Goal: Check status: Check status

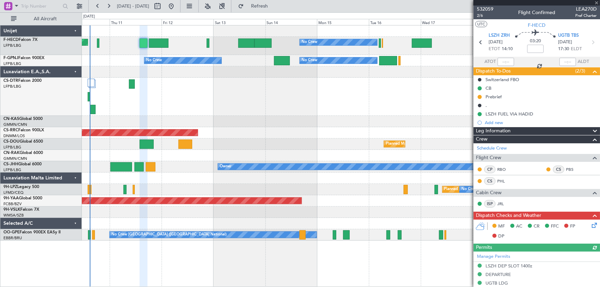
click at [177, 5] on button at bounding box center [171, 6] width 11 height 11
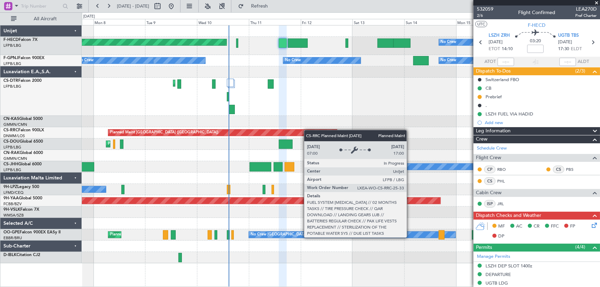
click at [232, 131] on div "Planned Maint [GEOGRAPHIC_DATA] ([GEOGRAPHIC_DATA]) No Crew No Crew No Crew No …" at bounding box center [341, 144] width 518 height 238
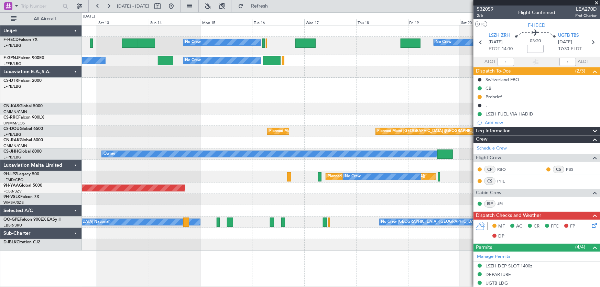
click at [306, 64] on div "No Crew No Crew No Crew" at bounding box center [341, 60] width 518 height 11
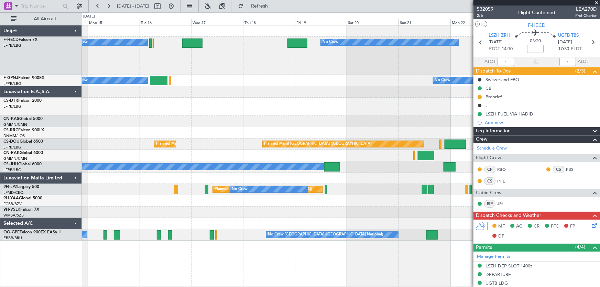
click at [227, 79] on div "No Crew No Crew No Crew No Crew No Crew No Crew Planned Maint [GEOGRAPHIC_DATA]…" at bounding box center [341, 132] width 518 height 215
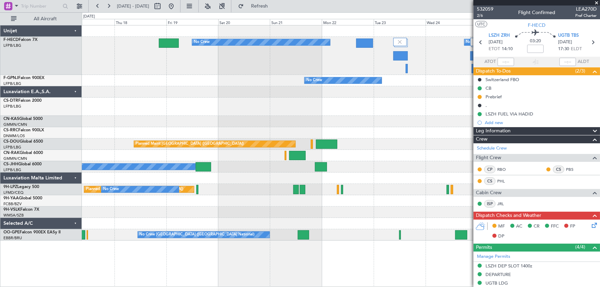
click at [279, 79] on div "No Crew No Crew No Crew No Crew No Crew Planned Maint [GEOGRAPHIC_DATA] ([GEOGR…" at bounding box center [341, 132] width 518 height 215
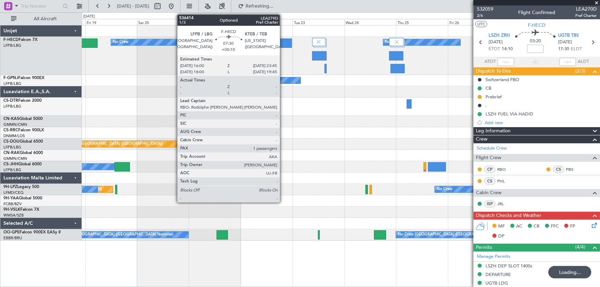
click at [283, 42] on div at bounding box center [283, 43] width 17 height 9
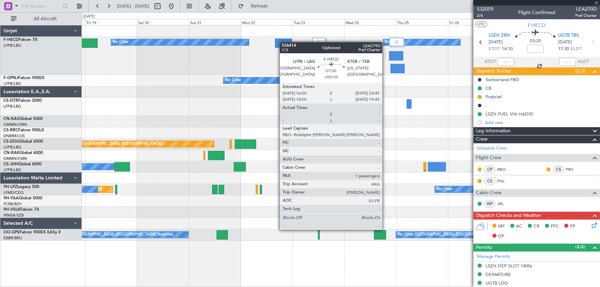
type input "+00:10"
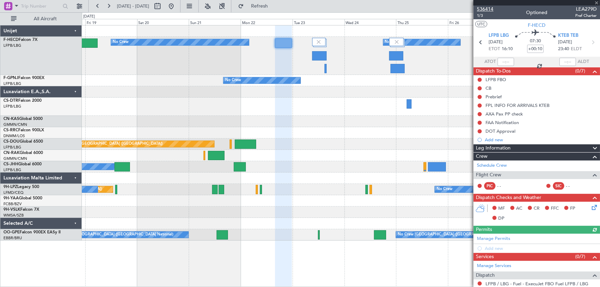
click at [486, 7] on span "536414" at bounding box center [485, 9] width 17 height 7
click at [266, 6] on button "Refresh" at bounding box center [255, 6] width 41 height 11
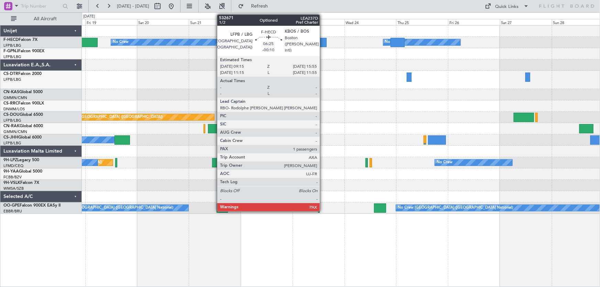
click at [323, 43] on div at bounding box center [319, 42] width 14 height 9
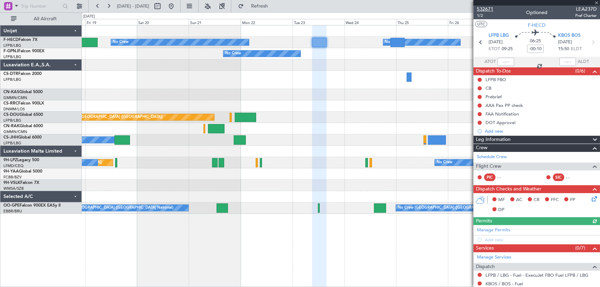
click at [487, 10] on span "532671" at bounding box center [485, 9] width 17 height 7
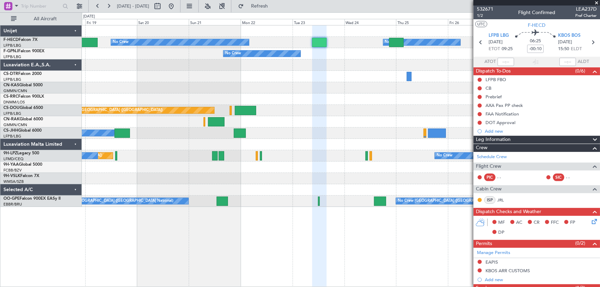
click at [297, 76] on div "No Crew No Crew No Crew Planned Maint [GEOGRAPHIC_DATA] ([GEOGRAPHIC_DATA]) Pla…" at bounding box center [341, 116] width 518 height 182
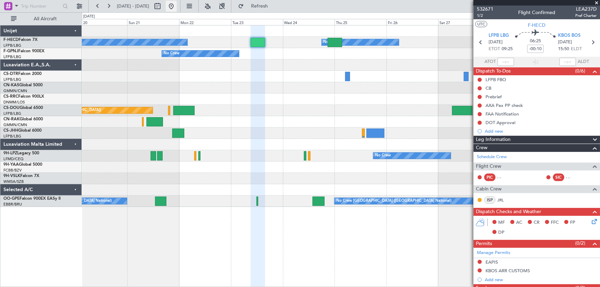
click at [177, 6] on button at bounding box center [171, 6] width 11 height 11
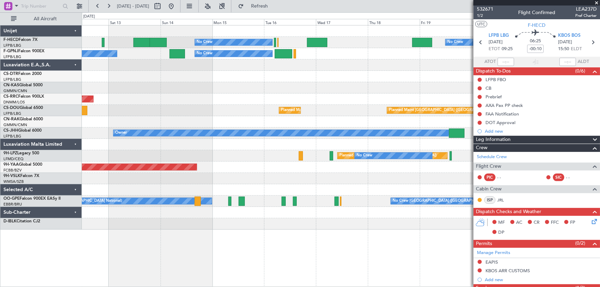
click at [166, 96] on div "No Crew No Crew No Crew Planned Maint [GEOGRAPHIC_DATA] ([GEOGRAPHIC_DATA]) No …" at bounding box center [341, 127] width 518 height 204
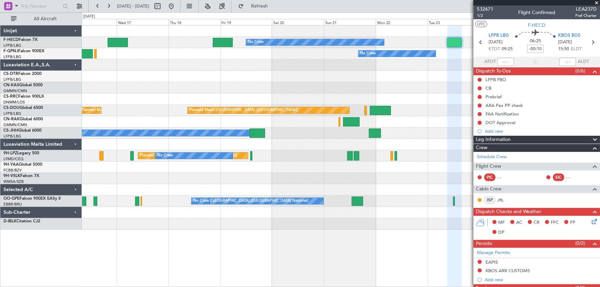
click at [144, 108] on div "No Crew No Crew No Crew No Crew No Crew Planned Maint [GEOGRAPHIC_DATA] ([GEOGR…" at bounding box center [341, 127] width 518 height 204
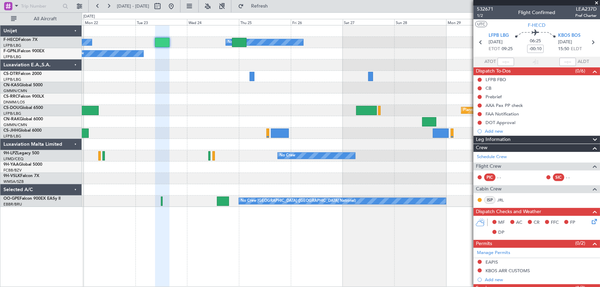
click at [246, 87] on div "No Crew No Crew No Crew No Crew Planned Maint [GEOGRAPHIC_DATA] ([GEOGRAPHIC_DA…" at bounding box center [341, 116] width 518 height 182
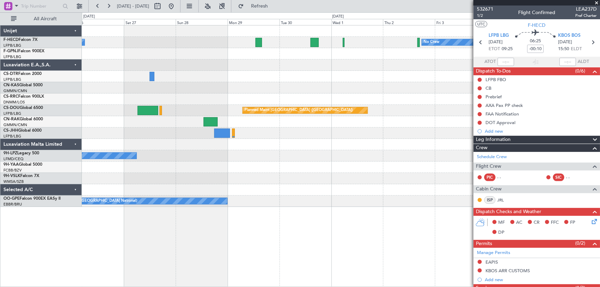
click at [135, 84] on div "No Crew No Crew Planned Maint [GEOGRAPHIC_DATA] ([GEOGRAPHIC_DATA]) Planned Mai…" at bounding box center [341, 116] width 518 height 182
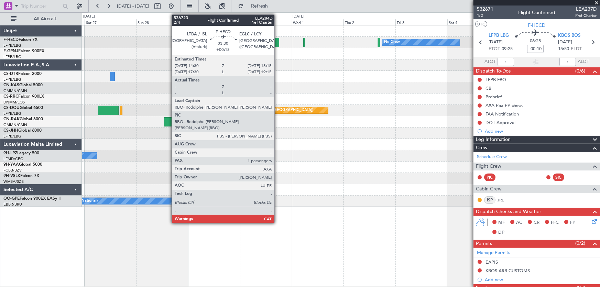
click at [278, 39] on div at bounding box center [275, 42] width 8 height 9
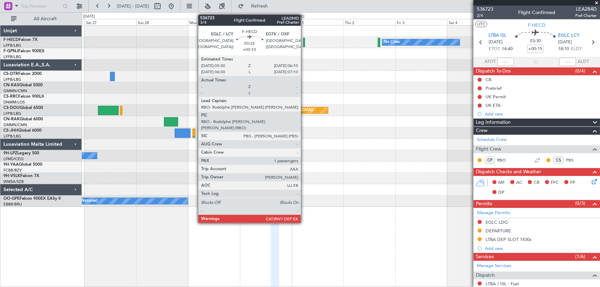
click at [304, 41] on div at bounding box center [304, 42] width 2 height 9
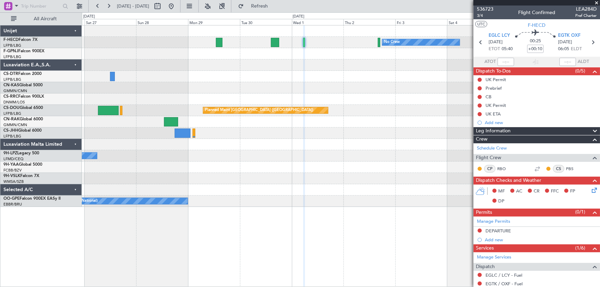
click at [262, 62] on div "No Crew No Crew Planned Maint [GEOGRAPHIC_DATA] ([GEOGRAPHIC_DATA]) Planned Mai…" at bounding box center [341, 116] width 518 height 182
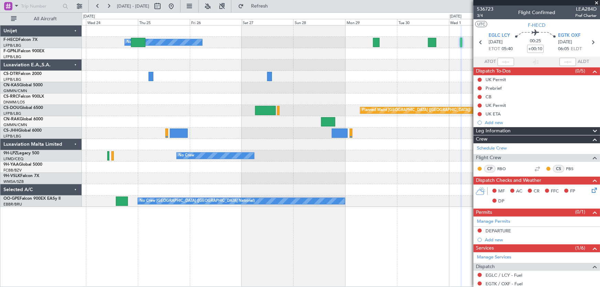
click at [276, 83] on div "No Crew No Crew No Crew No Crew Planned Maint [GEOGRAPHIC_DATA] ([GEOGRAPHIC_DA…" at bounding box center [341, 116] width 518 height 182
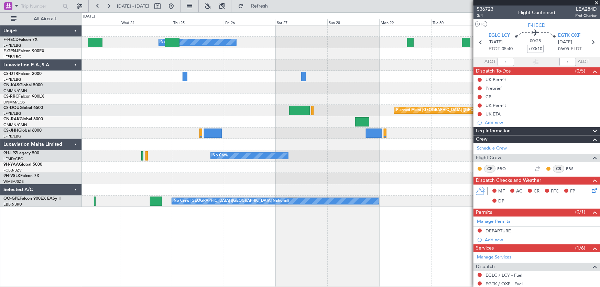
click at [261, 88] on div "No Crew No Crew No Crew No Crew Planned Maint [GEOGRAPHIC_DATA] ([GEOGRAPHIC_DA…" at bounding box center [341, 116] width 518 height 182
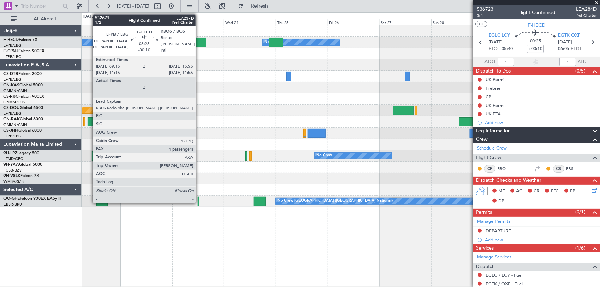
click at [199, 45] on div at bounding box center [199, 42] width 14 height 9
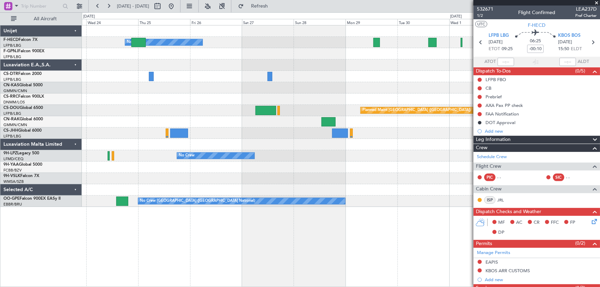
click at [185, 95] on div "No Crew No Crew No Crew No Crew Planned Maint [GEOGRAPHIC_DATA] ([GEOGRAPHIC_DA…" at bounding box center [341, 116] width 518 height 182
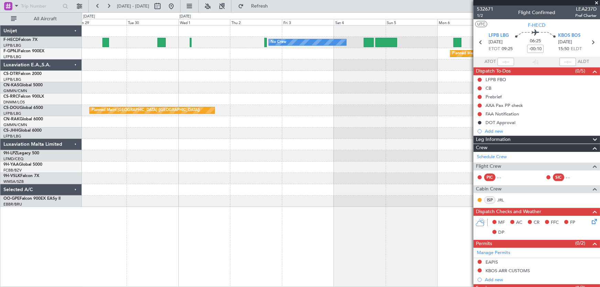
click at [129, 113] on div "No Crew No Crew Planned Maint [GEOGRAPHIC_DATA] ([GEOGRAPHIC_DATA]) Planned Mai…" at bounding box center [341, 116] width 518 height 182
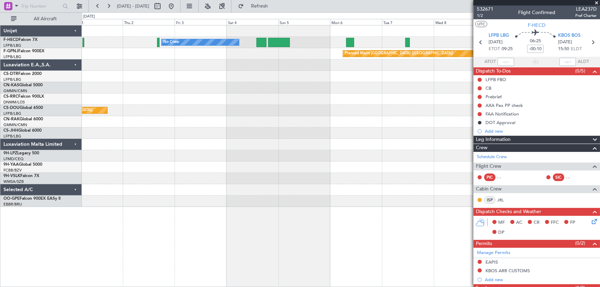
click at [160, 107] on div "No Crew No Crew Planned Maint [GEOGRAPHIC_DATA] ([GEOGRAPHIC_DATA]) Planned Mai…" at bounding box center [341, 116] width 518 height 182
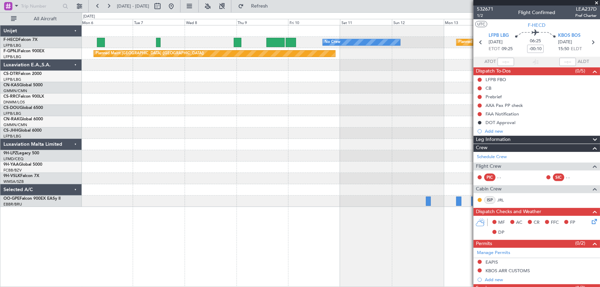
click at [202, 94] on div "No Crew Planned Maint [GEOGRAPHIC_DATA] ([GEOGRAPHIC_DATA]) No Crew Planned Mai…" at bounding box center [341, 116] width 518 height 182
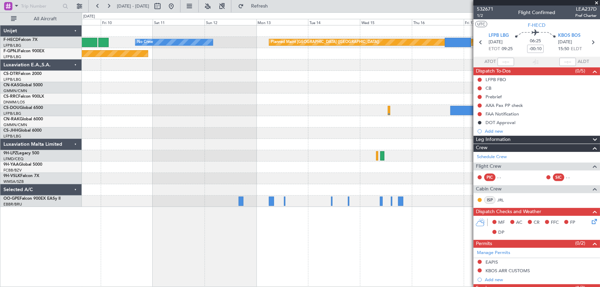
click at [207, 96] on div "No Crew Planned Maint [GEOGRAPHIC_DATA] ([GEOGRAPHIC_DATA]) Planned Maint [GEOG…" at bounding box center [341, 116] width 518 height 182
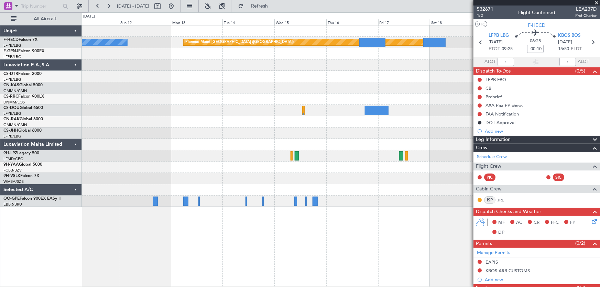
click at [233, 92] on div at bounding box center [341, 87] width 518 height 11
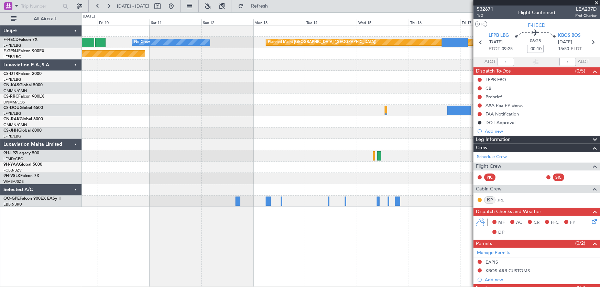
click at [287, 65] on div at bounding box center [341, 65] width 518 height 11
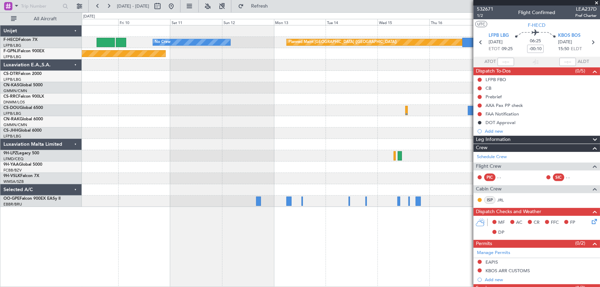
click at [216, 65] on div at bounding box center [341, 65] width 518 height 11
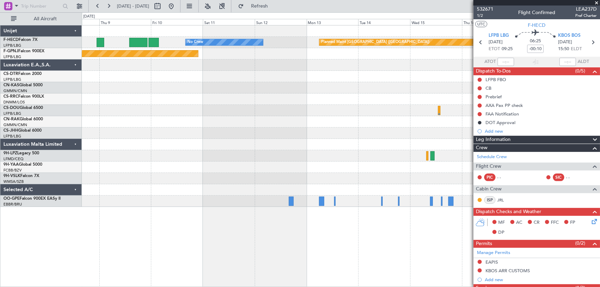
click at [208, 71] on div "No Crew Planned Maint [GEOGRAPHIC_DATA] ([GEOGRAPHIC_DATA]) Planned Maint [GEOG…" at bounding box center [341, 116] width 518 height 182
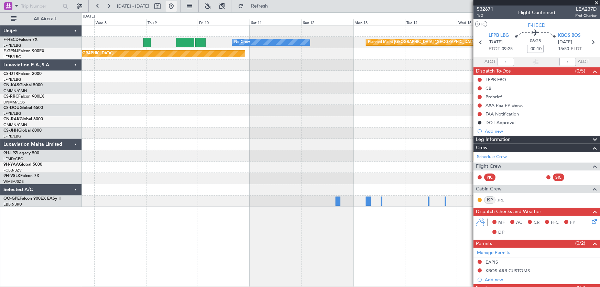
click at [177, 5] on button at bounding box center [171, 6] width 11 height 11
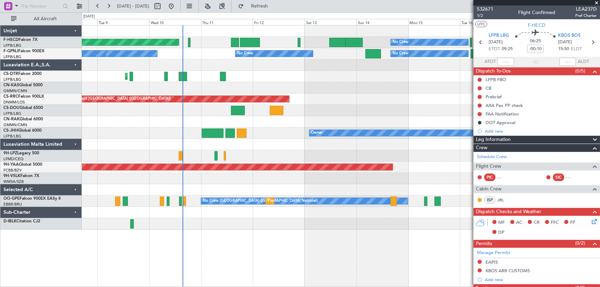
click at [266, 131] on div "Planned Maint [GEOGRAPHIC_DATA] ([GEOGRAPHIC_DATA]) No Crew No Crew No Crew No …" at bounding box center [341, 127] width 518 height 204
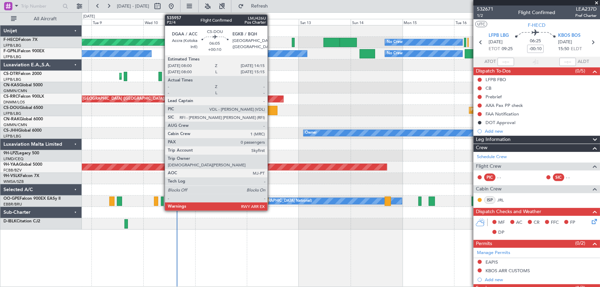
click at [271, 112] on div at bounding box center [271, 110] width 14 height 9
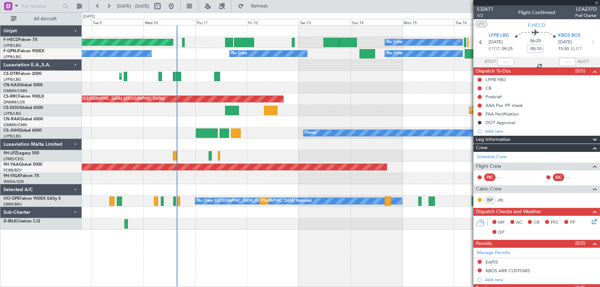
type input "+00:10"
type input "0"
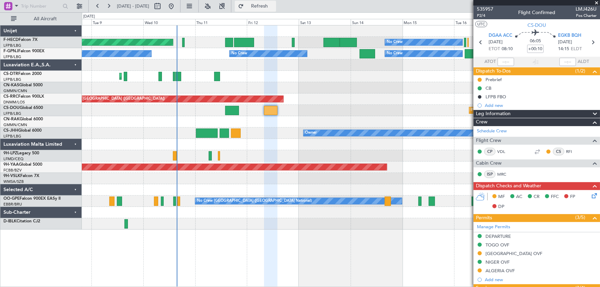
click at [276, 2] on button "Refresh" at bounding box center [255, 6] width 41 height 11
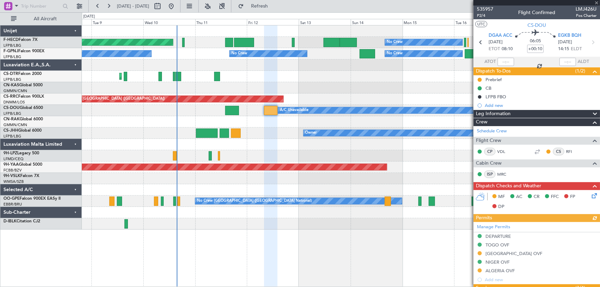
click at [195, 126] on div "No Crew Planned Maint [GEOGRAPHIC_DATA] ([GEOGRAPHIC_DATA]) No Crew No Crew No …" at bounding box center [341, 127] width 518 height 204
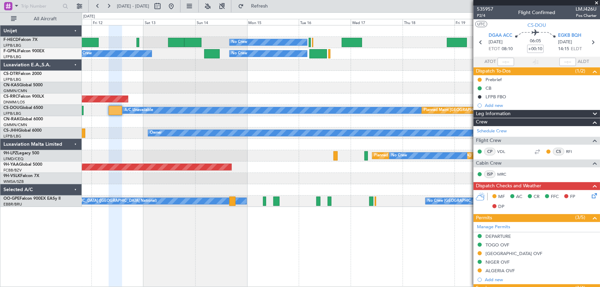
click at [241, 88] on div at bounding box center [341, 87] width 518 height 11
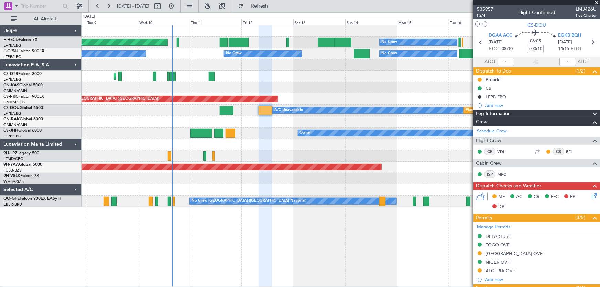
click at [304, 82] on div "No Crew Planned Maint [GEOGRAPHIC_DATA] ([GEOGRAPHIC_DATA]) No Crew No Crew No …" at bounding box center [341, 116] width 518 height 182
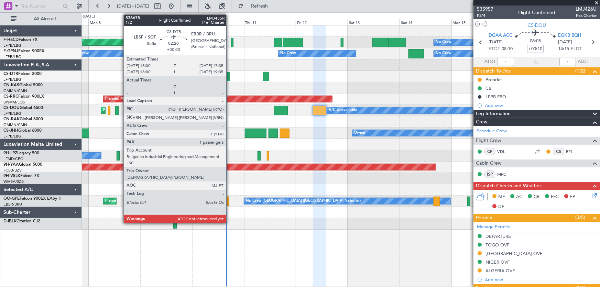
click at [229, 74] on div at bounding box center [227, 76] width 6 height 9
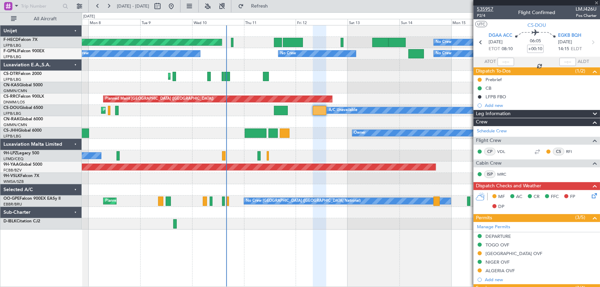
click at [482, 9] on span "535957" at bounding box center [485, 9] width 17 height 7
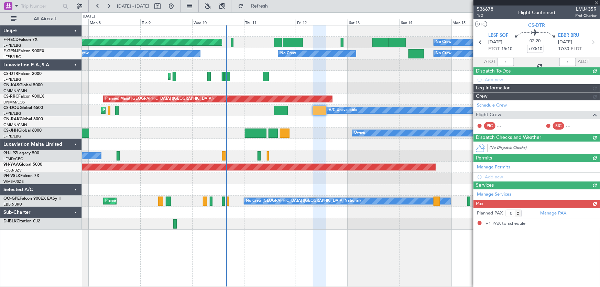
type input "1"
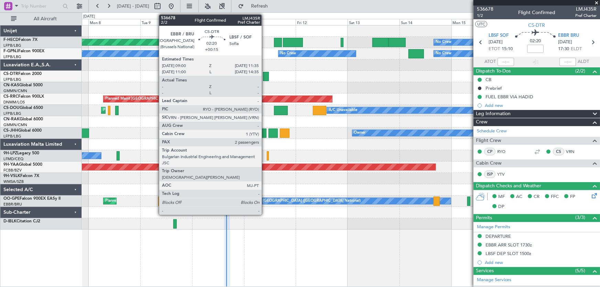
click at [265, 74] on div at bounding box center [266, 76] width 6 height 9
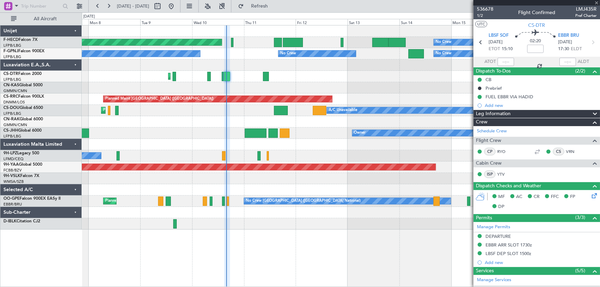
type input "+00:15"
type input "2"
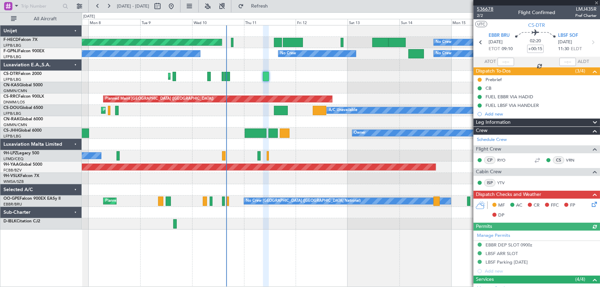
click at [490, 11] on span "536678" at bounding box center [485, 9] width 17 height 7
click at [177, 8] on button at bounding box center [171, 6] width 11 height 11
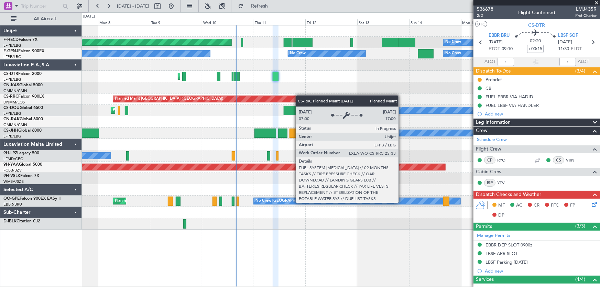
click at [193, 103] on div "Planned Maint [GEOGRAPHIC_DATA] ([GEOGRAPHIC_DATA]) No Crew No Crew No Crew No …" at bounding box center [341, 127] width 518 height 204
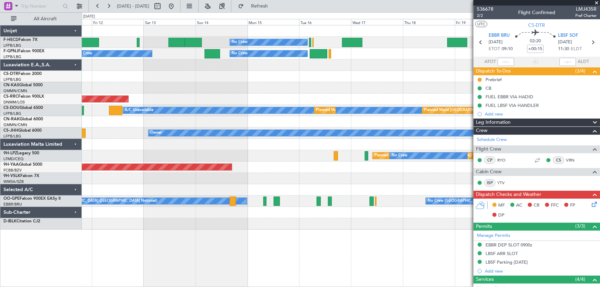
click at [164, 93] on div "No Crew No Crew Planned Maint [GEOGRAPHIC_DATA] ([GEOGRAPHIC_DATA]) No Crew No …" at bounding box center [341, 127] width 518 height 204
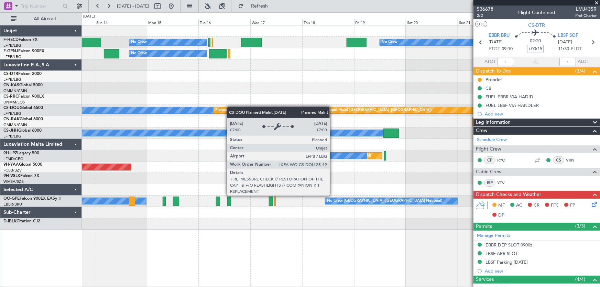
click at [224, 107] on div "No Crew No Crew No Crew No Crew No Crew No Crew Planned Maint [GEOGRAPHIC_DATA]…" at bounding box center [341, 127] width 518 height 204
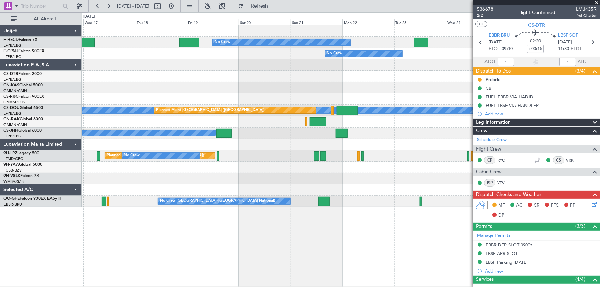
click at [167, 91] on div "No Crew No Crew No Crew No Crew No Crew A/C Unavailable Planned Maint [GEOGRAPH…" at bounding box center [341, 116] width 518 height 182
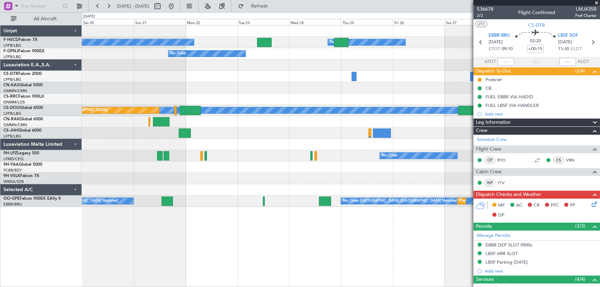
click at [156, 97] on div "No Crew No Crew No Crew A/C Unavailable Planned Maint [GEOGRAPHIC_DATA] ([GEOGR…" at bounding box center [341, 116] width 518 height 182
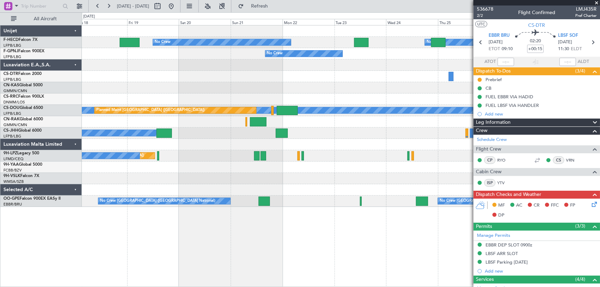
click at [404, 69] on div at bounding box center [341, 65] width 518 height 11
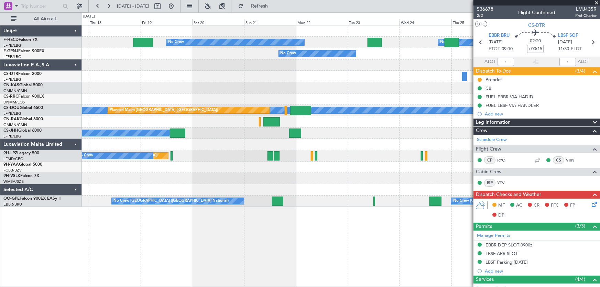
click at [184, 87] on div "No Crew No Crew No Crew No Crew No Crew A/C Unavailable Planned Maint [GEOGRAPH…" at bounding box center [341, 116] width 518 height 182
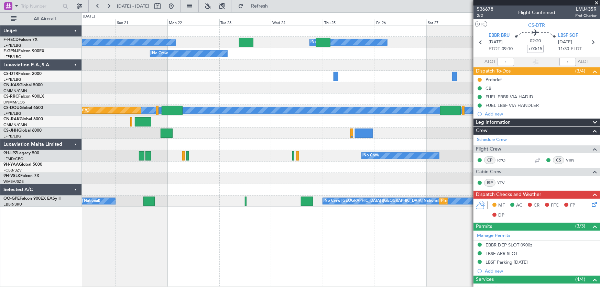
click at [243, 88] on div at bounding box center [341, 87] width 518 height 11
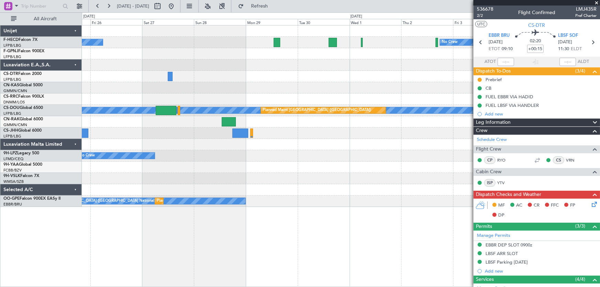
click at [265, 89] on div at bounding box center [341, 87] width 518 height 11
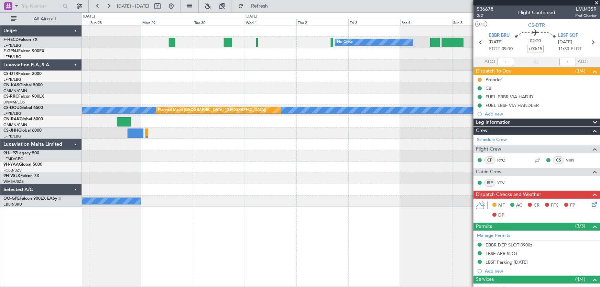
click at [274, 79] on div "No Crew No Crew Planned Maint [GEOGRAPHIC_DATA] ([GEOGRAPHIC_DATA]) A/C Unavail…" at bounding box center [341, 116] width 518 height 182
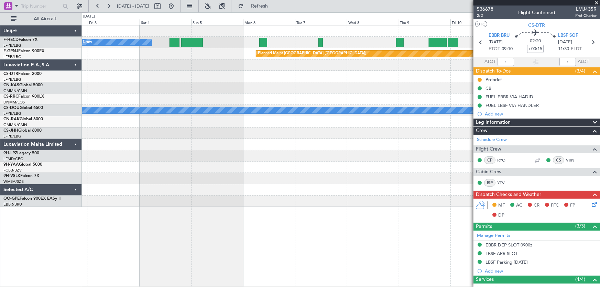
click at [107, 73] on div "No Crew No Crew Planned Maint [GEOGRAPHIC_DATA] ([GEOGRAPHIC_DATA]) Planned Mai…" at bounding box center [341, 116] width 518 height 182
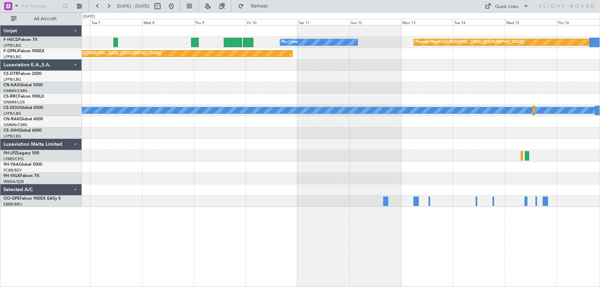
click at [281, 100] on div "No Crew Planned Maint [GEOGRAPHIC_DATA] ([GEOGRAPHIC_DATA]) Planned Maint [GEOG…" at bounding box center [341, 116] width 518 height 182
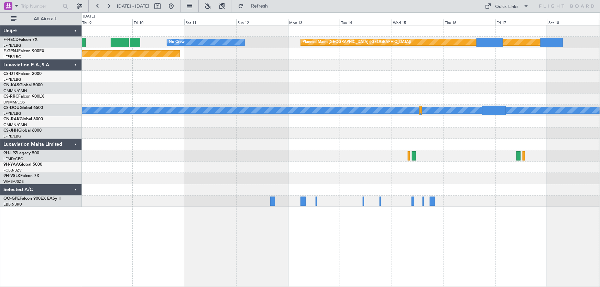
click at [271, 87] on div "No Crew Planned Maint [GEOGRAPHIC_DATA] ([GEOGRAPHIC_DATA]) Planned Maint [GEOG…" at bounding box center [341, 116] width 518 height 182
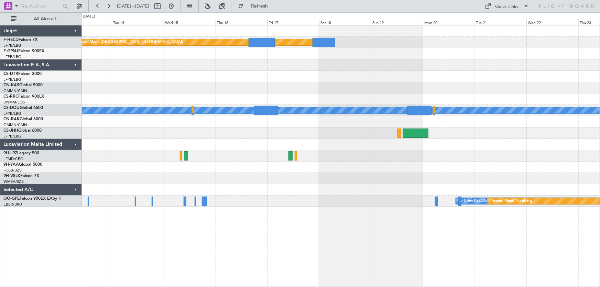
click at [219, 85] on div "Planned Maint [GEOGRAPHIC_DATA] ([GEOGRAPHIC_DATA]) No Crew A/C Unavailable No …" at bounding box center [341, 116] width 518 height 182
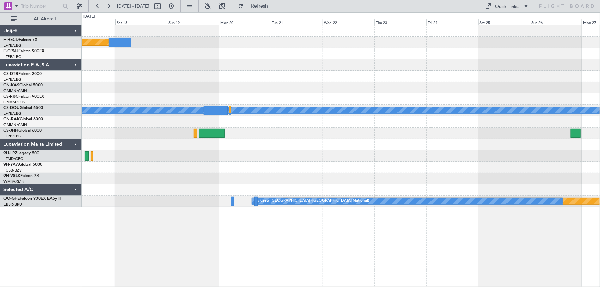
click at [224, 89] on div "Planned Maint [GEOGRAPHIC_DATA] ([GEOGRAPHIC_DATA]) A/C Unavailable Planned Mai…" at bounding box center [341, 116] width 518 height 182
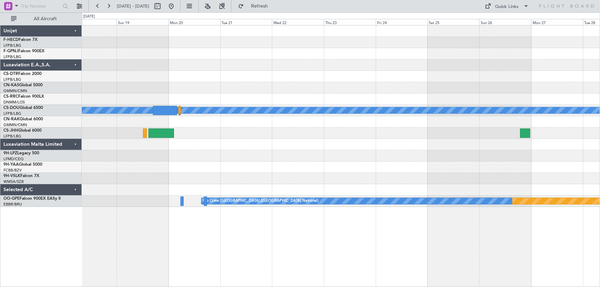
click at [148, 98] on div "Planned Maint [GEOGRAPHIC_DATA] ([GEOGRAPHIC_DATA]) A/C Unavailable Planned Mai…" at bounding box center [341, 116] width 518 height 182
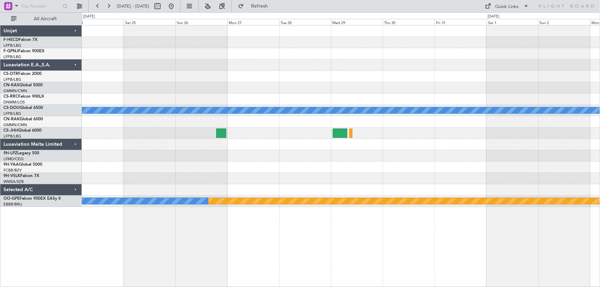
click at [162, 103] on div "A/C Unavailable Planned Maint Nurnberg No Crew [GEOGRAPHIC_DATA] (Brussels Nati…" at bounding box center [341, 116] width 518 height 182
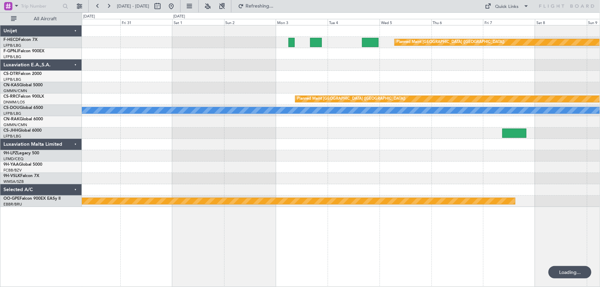
click at [205, 94] on div "Planned Maint [GEOGRAPHIC_DATA] ([GEOGRAPHIC_DATA]) Planned Maint [GEOGRAPHIC_D…" at bounding box center [341, 116] width 518 height 182
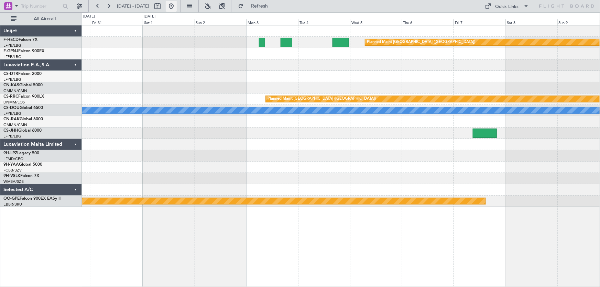
click at [177, 7] on button at bounding box center [171, 6] width 11 height 11
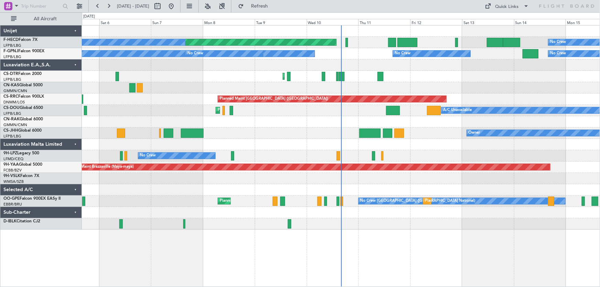
click at [378, 79] on div "Planned Maint [GEOGRAPHIC_DATA] ([GEOGRAPHIC_DATA]) No Crew No Crew No Crew No …" at bounding box center [341, 127] width 518 height 204
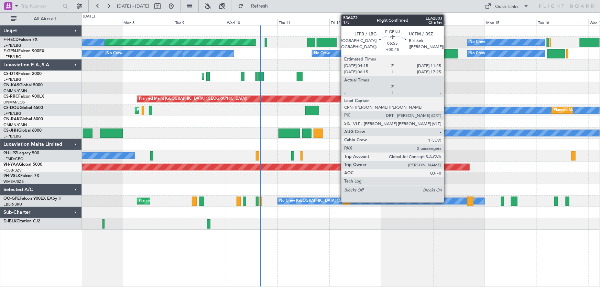
click at [447, 52] on div at bounding box center [450, 53] width 16 height 9
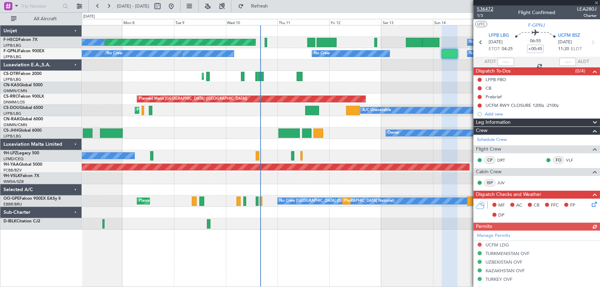
click at [489, 10] on span "536472" at bounding box center [485, 9] width 17 height 7
click at [274, 4] on span "Refresh" at bounding box center [259, 6] width 29 height 5
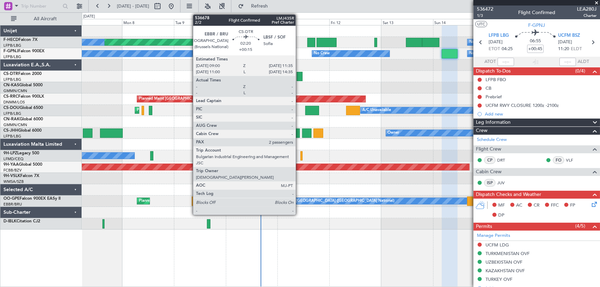
click at [299, 77] on div at bounding box center [300, 76] width 6 height 9
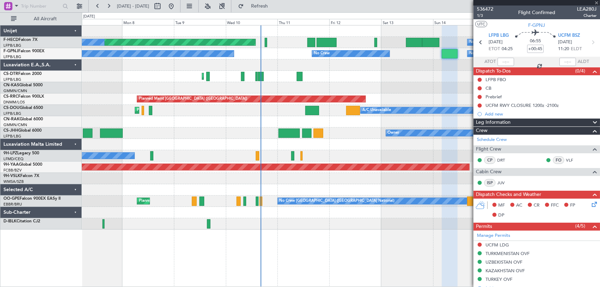
type input "+00:15"
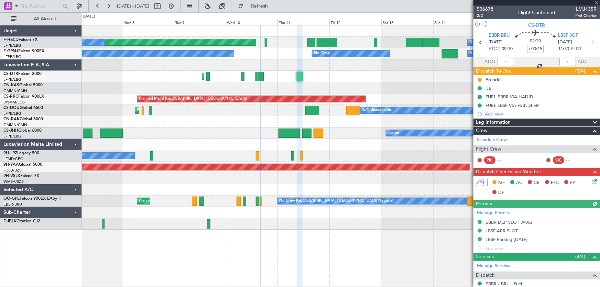
click at [486, 10] on span "536678" at bounding box center [485, 9] width 17 height 7
click at [273, 8] on span "Refresh" at bounding box center [259, 6] width 29 height 5
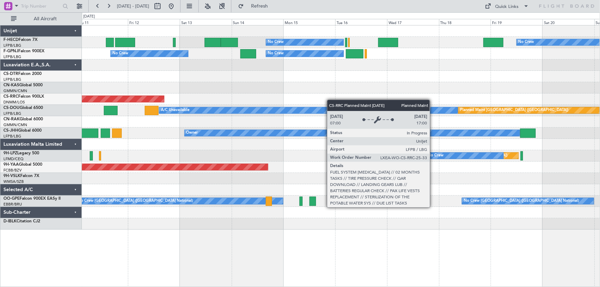
click at [200, 103] on div "No Crew No Crew Planned Maint [GEOGRAPHIC_DATA] ([GEOGRAPHIC_DATA]) No Crew No …" at bounding box center [341, 127] width 518 height 204
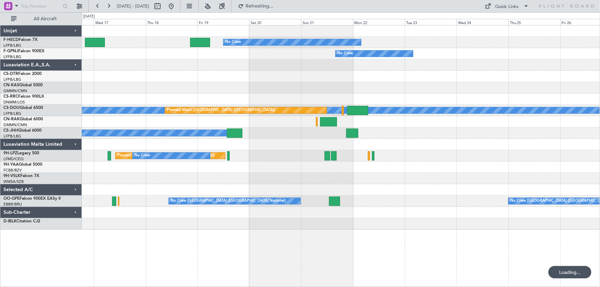
click at [179, 69] on div at bounding box center [341, 65] width 518 height 11
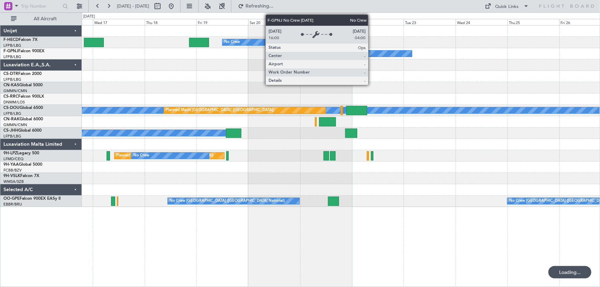
click at [213, 69] on div "No Crew No Crew No Crew No Crew A/C Unavailable Planned Maint [GEOGRAPHIC_DATA]…" at bounding box center [341, 116] width 518 height 182
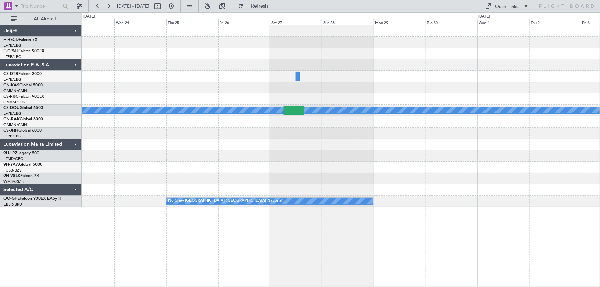
click at [195, 87] on div "No Crew No Crew A/C Unavailable Planned Maint [GEOGRAPHIC_DATA] ([GEOGRAPHIC_DA…" at bounding box center [341, 116] width 518 height 182
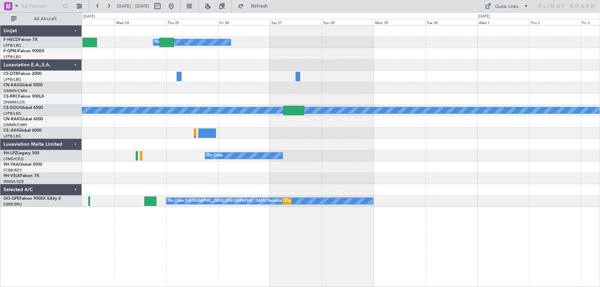
click at [359, 65] on div "No Crew No Crew No Crew A/C Unavailable Planned Maint [GEOGRAPHIC_DATA] ([GEOGR…" at bounding box center [341, 116] width 518 height 182
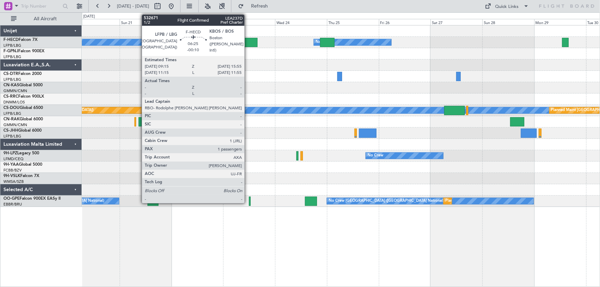
click at [248, 42] on div at bounding box center [250, 42] width 14 height 9
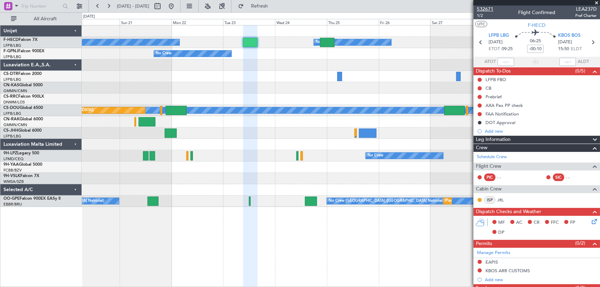
click at [489, 8] on span "532671" at bounding box center [485, 9] width 17 height 7
